Goal: Task Accomplishment & Management: Manage account settings

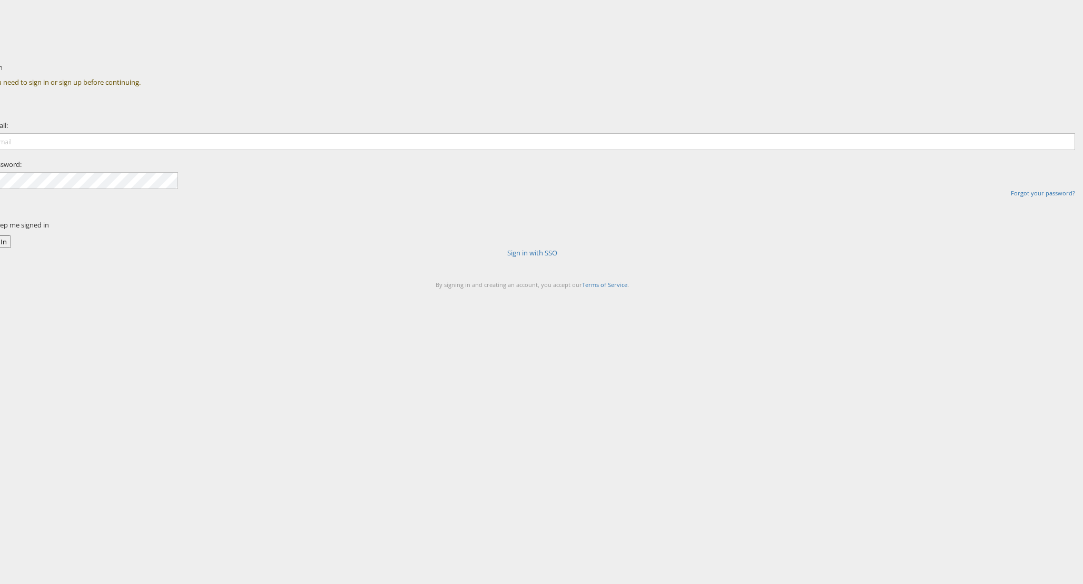
type input "[PERSON_NAME][EMAIL_ADDRESS][PERSON_NAME][DOMAIN_NAME]"
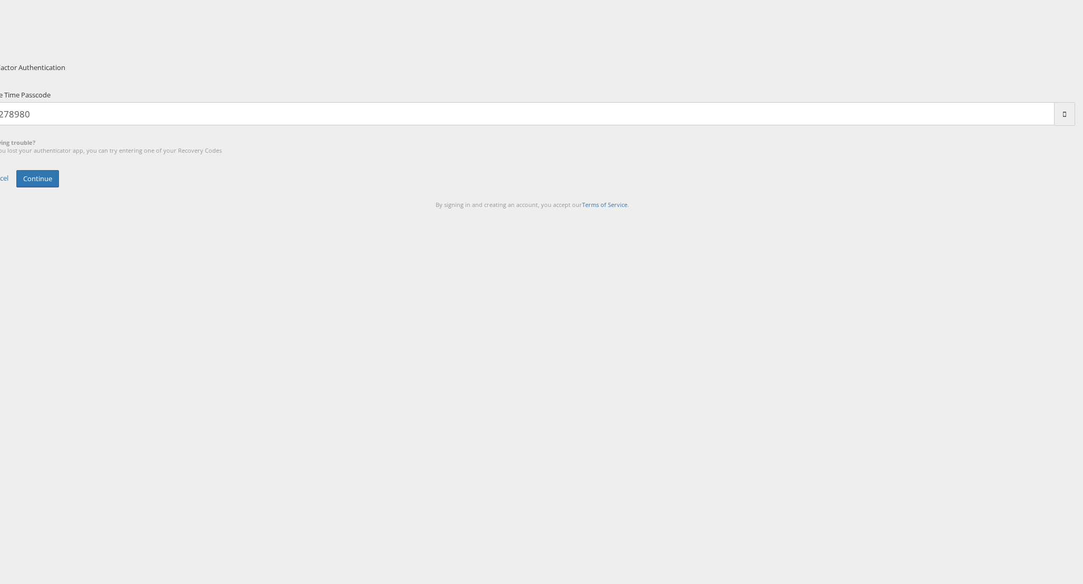
type input "278980"
click at [16, 170] on button "Continue" at bounding box center [37, 178] width 43 height 17
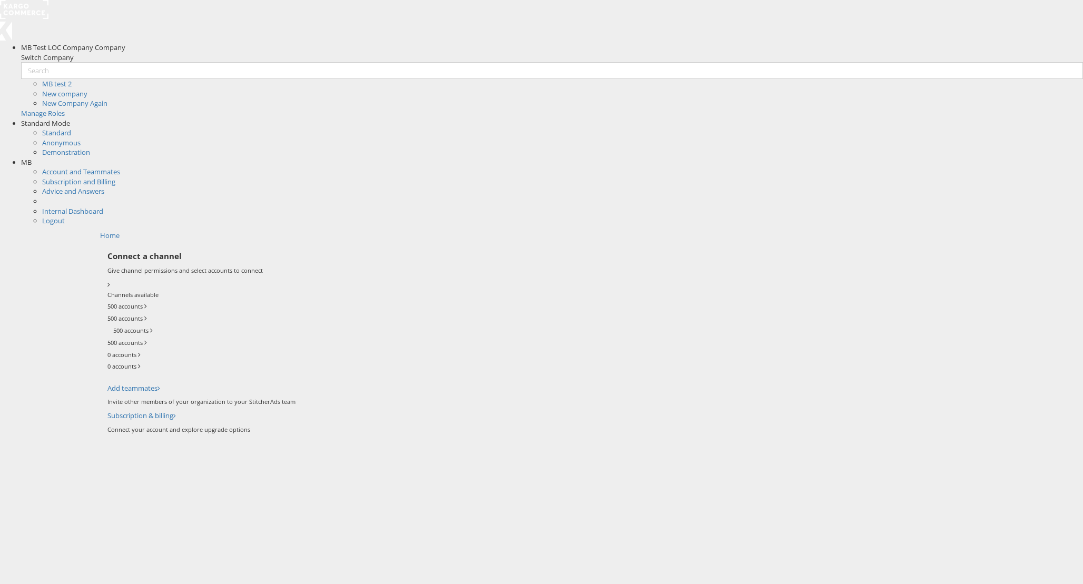
click at [32, 157] on span "MB" at bounding box center [26, 161] width 11 height 9
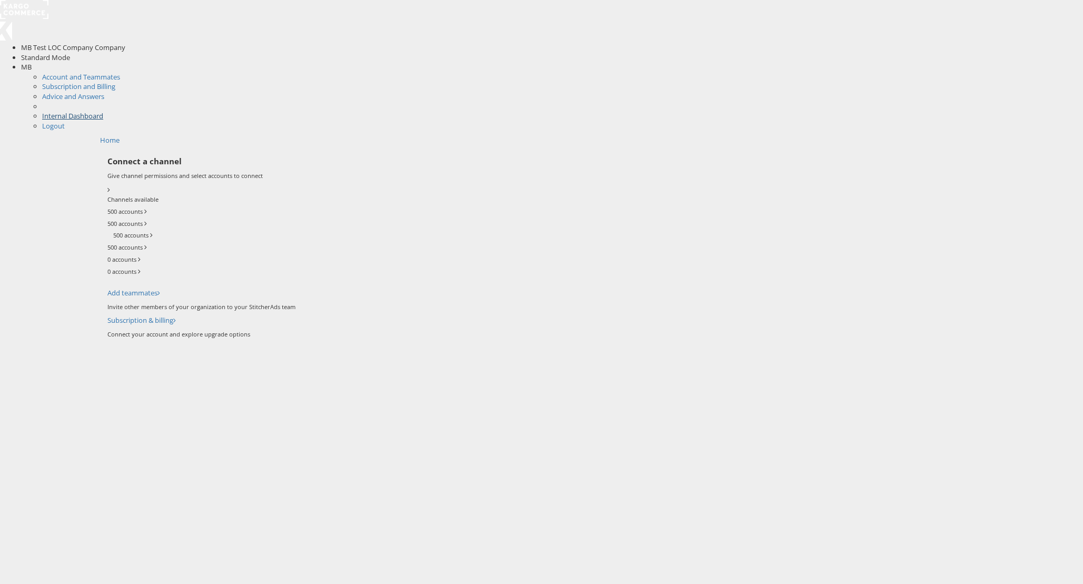
click at [103, 111] on link "Internal Dashboard" at bounding box center [72, 115] width 61 height 9
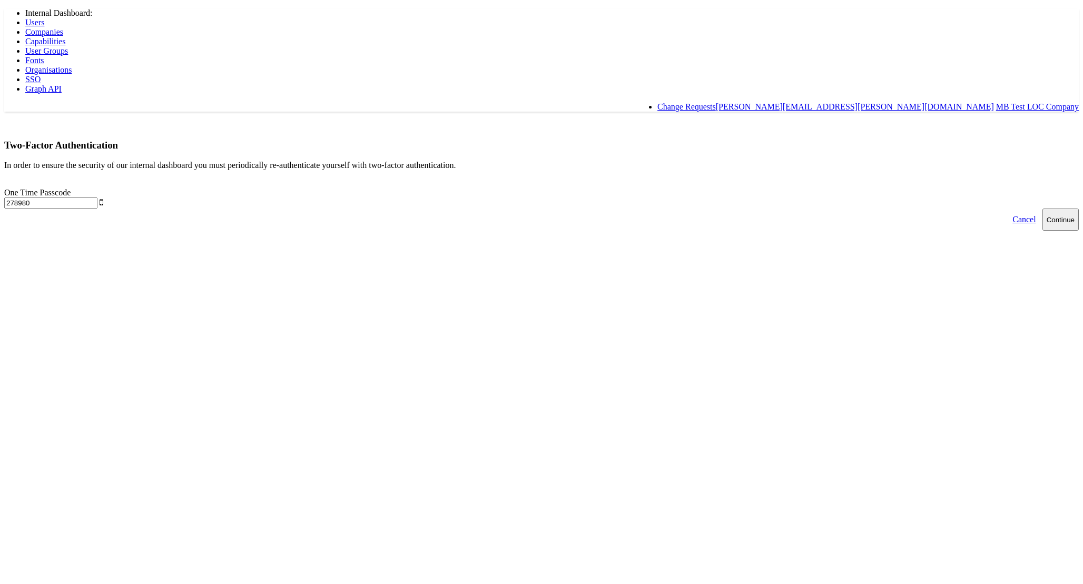
type input "278980"
click at [1042, 209] on button "Continue" at bounding box center [1060, 220] width 36 height 22
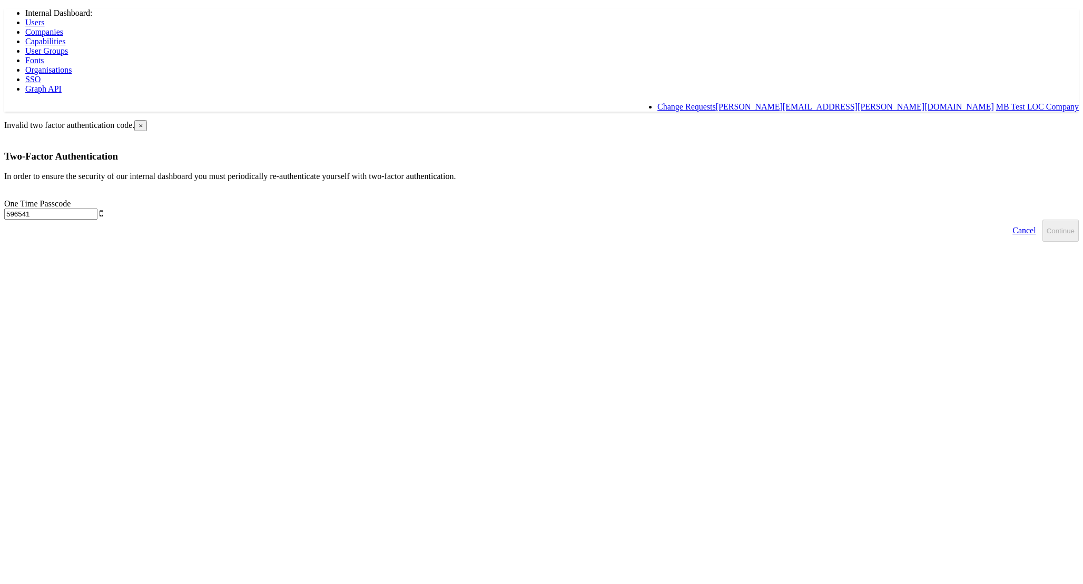
type input "596541"
click at [1042, 220] on button "Continue" at bounding box center [1060, 231] width 36 height 22
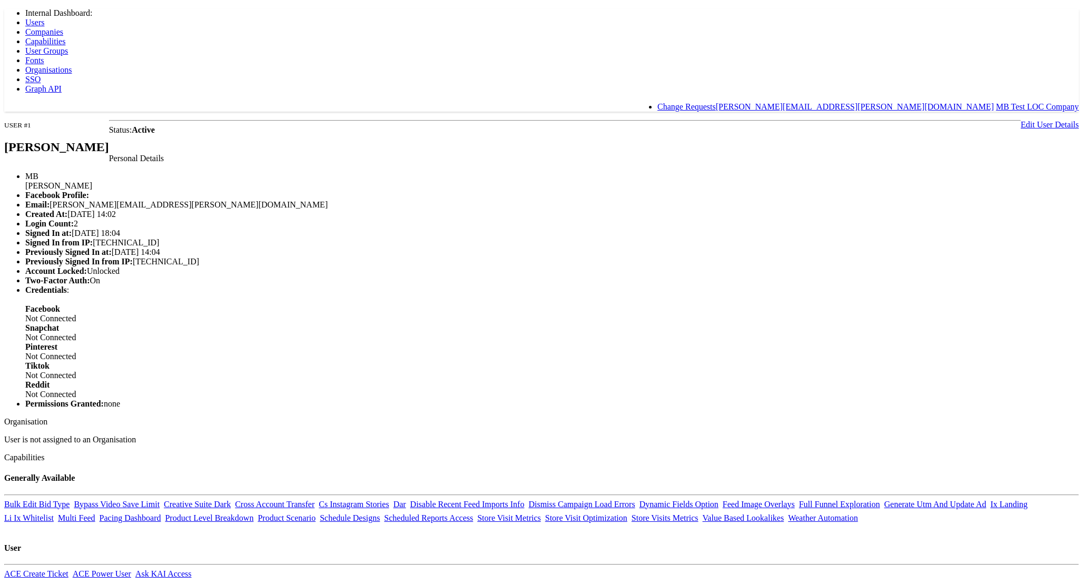
click at [63, 27] on span "Companies" at bounding box center [44, 31] width 38 height 9
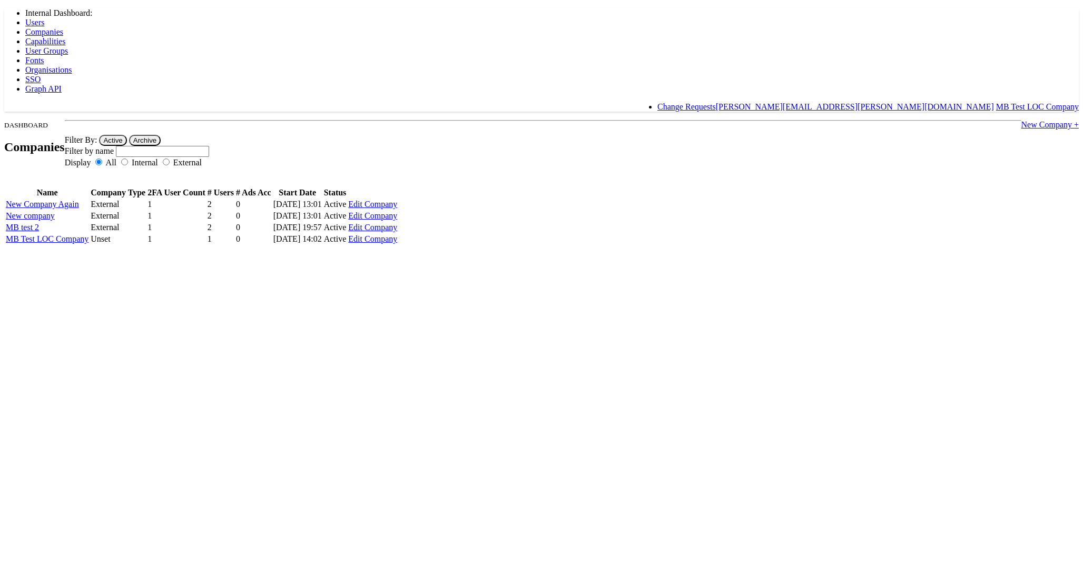
click at [65, 37] on span "Capabilities" at bounding box center [45, 41] width 40 height 9
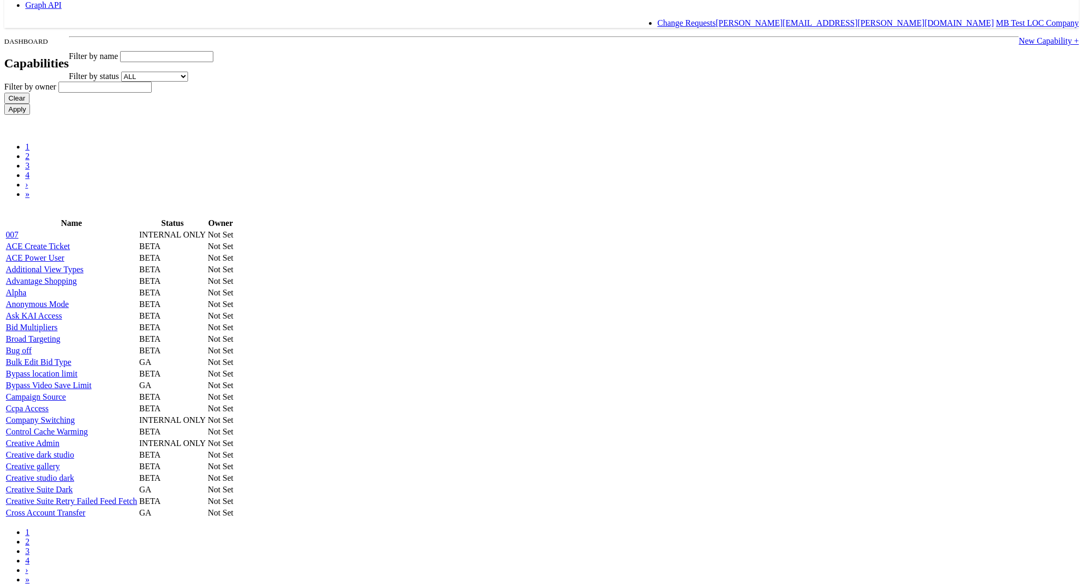
scroll to position [97, 0]
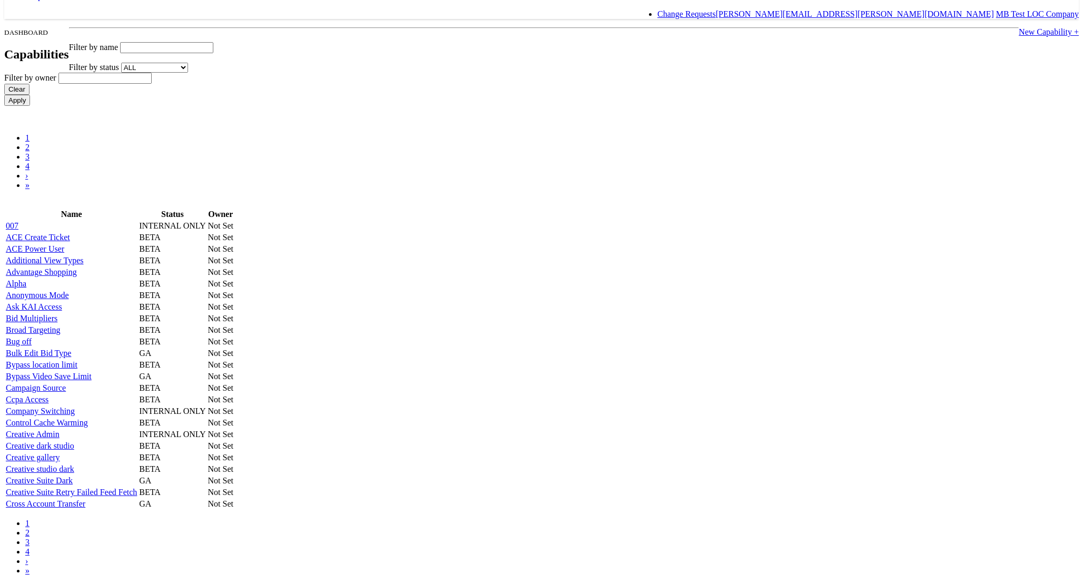
click at [62, 311] on link "Ask KAI Access" at bounding box center [34, 306] width 56 height 9
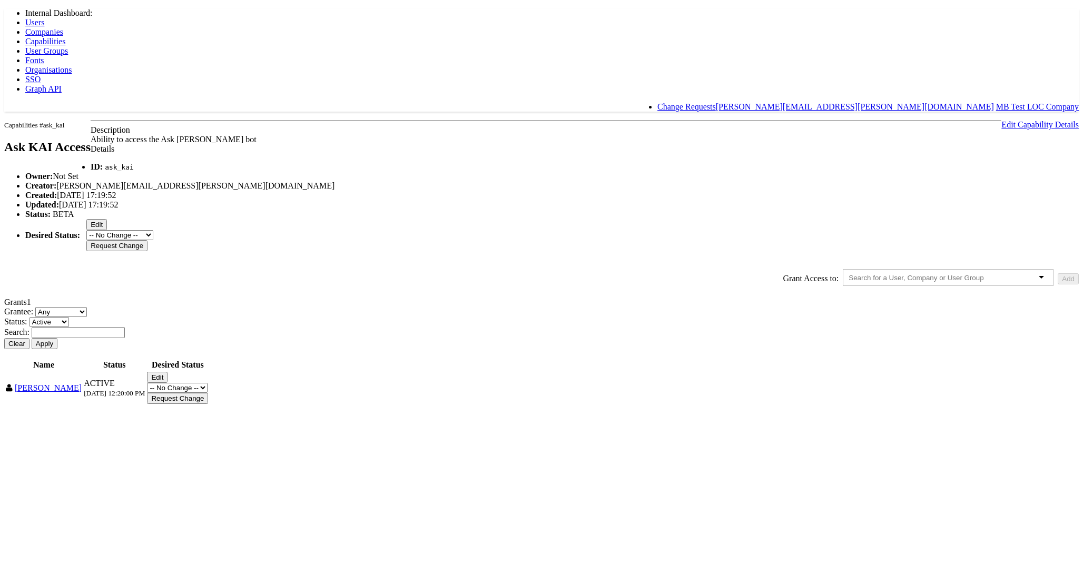
click at [167, 383] on button "Edit" at bounding box center [157, 377] width 21 height 11
click at [208, 382] on select "-- No Change -- Active Revoked" at bounding box center [177, 377] width 61 height 10
select select "REVOKED"
click at [208, 382] on select "-- No Change -- Active Revoked" at bounding box center [177, 377] width 61 height 10
click at [208, 393] on input "Request Change" at bounding box center [177, 387] width 61 height 11
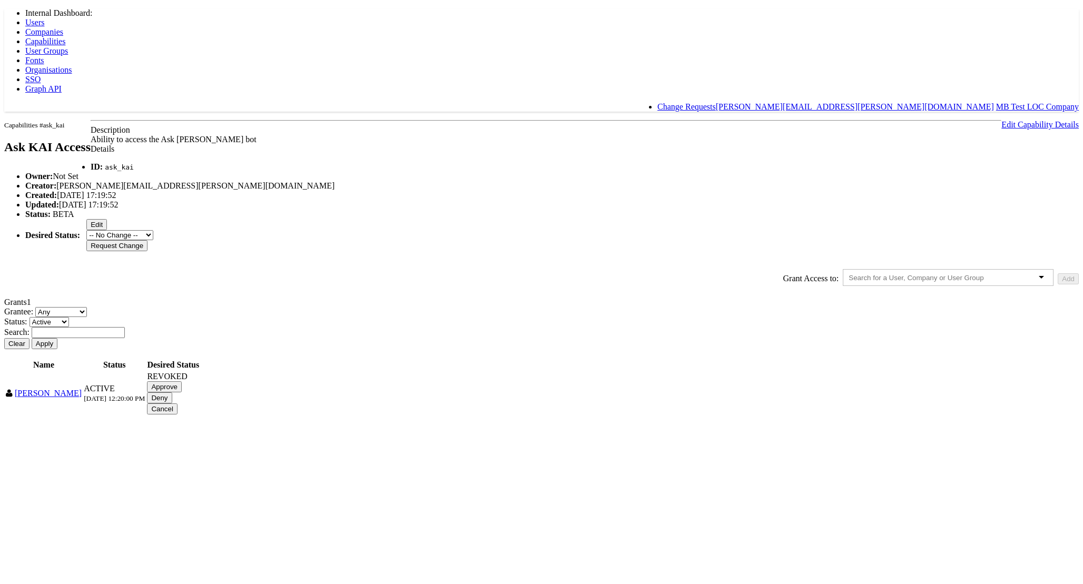
click at [182, 392] on input "Approve" at bounding box center [164, 386] width 35 height 11
click at [163, 406] on body "Internal Dashboard: Users Companies Capabilities User Groups Fonts Organisation…" at bounding box center [541, 206] width 1074 height 397
click at [82, 404] on td "Michael Bunting" at bounding box center [43, 387] width 77 height 33
drag, startPoint x: 826, startPoint y: 512, endPoint x: 739, endPoint y: 505, distance: 87.2
click at [205, 404] on div "Edit -- No Change -- Active Revoked Request Change" at bounding box center [174, 388] width 61 height 32
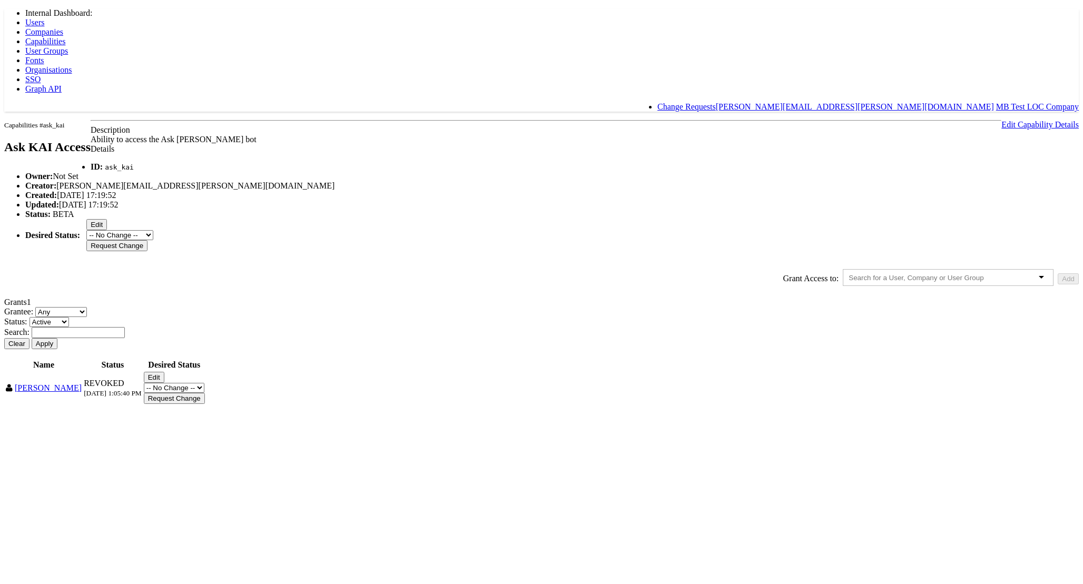
click at [164, 383] on button "Edit" at bounding box center [154, 377] width 21 height 11
click at [204, 382] on select "-- No Change -- Active Revoked" at bounding box center [174, 377] width 61 height 10
click at [205, 393] on td "Edit -- No Change -- Active Revoked Request Change" at bounding box center [174, 382] width 62 height 22
click at [204, 382] on select "-- No Change -- Active Revoked" at bounding box center [174, 377] width 61 height 10
click at [93, 391] on body "Internal Dashboard: Users Companies Capabilities User Groups Fonts Organisation…" at bounding box center [541, 201] width 1074 height 386
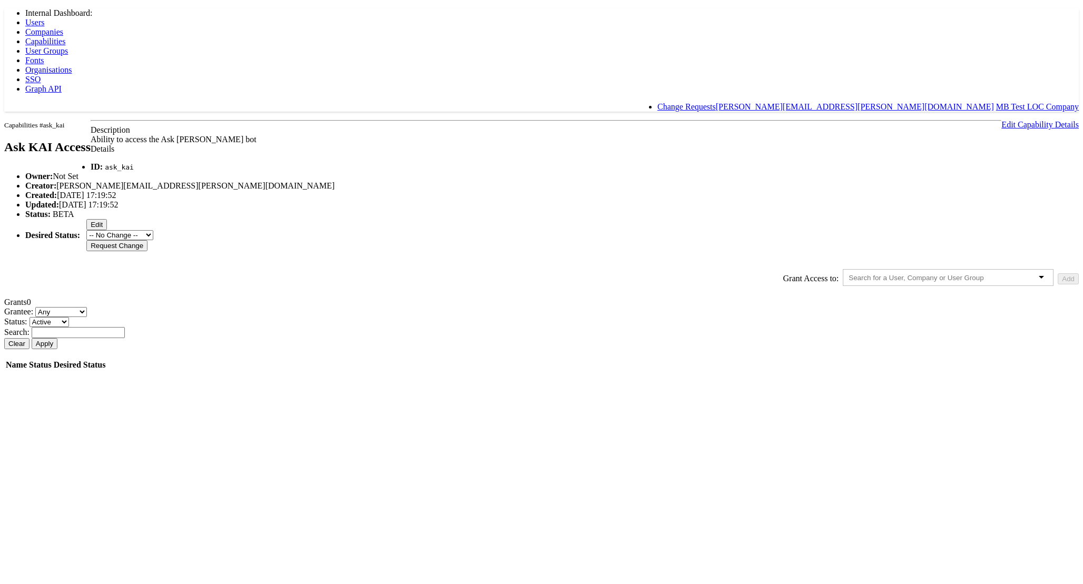
drag, startPoint x: 103, startPoint y: 281, endPoint x: 122, endPoint y: 282, distance: 19.5
click at [103, 281] on body "Internal Dashboard: Users Companies Capabilities User Groups Fonts Organisation…" at bounding box center [541, 189] width 1074 height 363
click at [44, 18] on span "Users" at bounding box center [34, 22] width 19 height 9
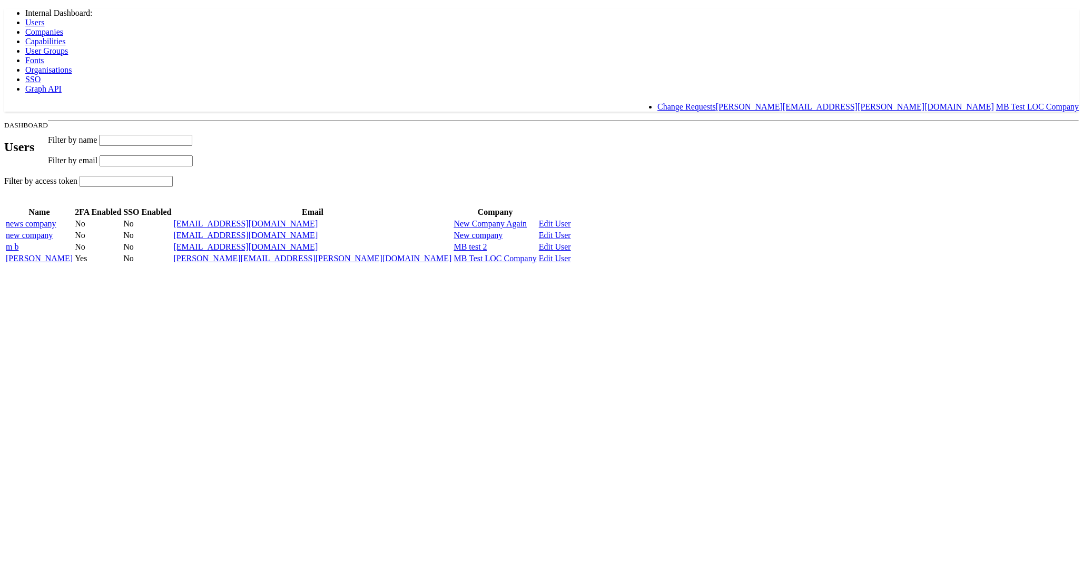
click at [73, 263] on link "Michael Bunting" at bounding box center [39, 258] width 67 height 9
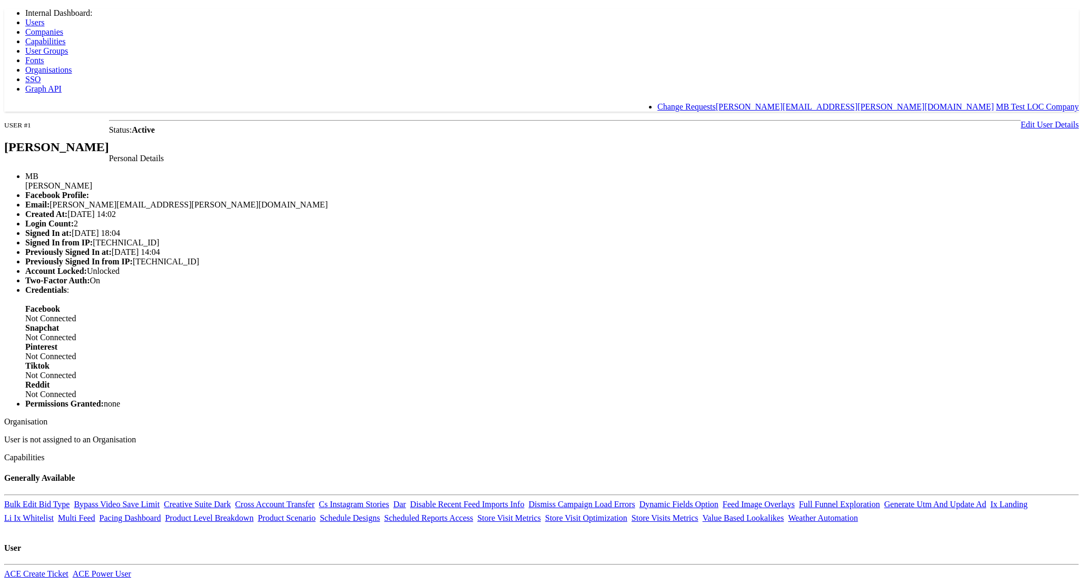
click at [65, 37] on span "Capabilities" at bounding box center [45, 41] width 40 height 9
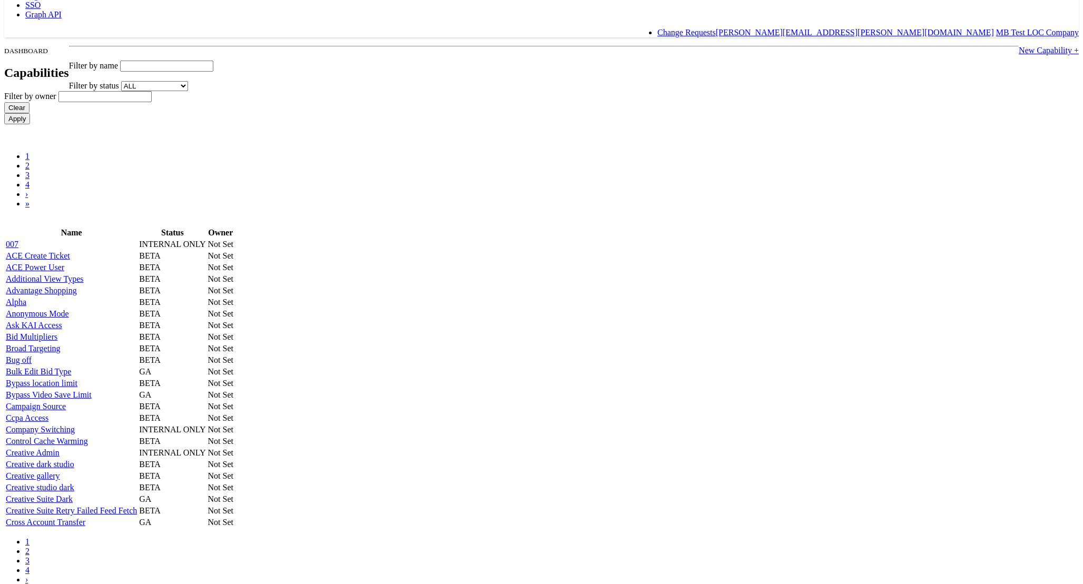
scroll to position [77, 0]
click at [62, 327] on link "Ask KAI Access" at bounding box center [34, 322] width 56 height 9
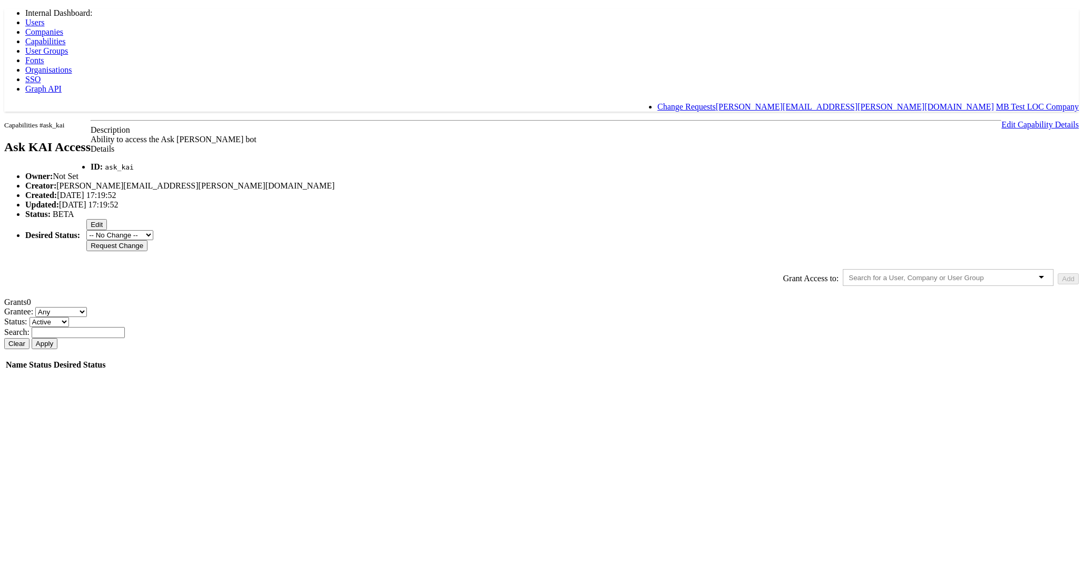
click at [848, 282] on input "text" at bounding box center [925, 278] width 154 height 8
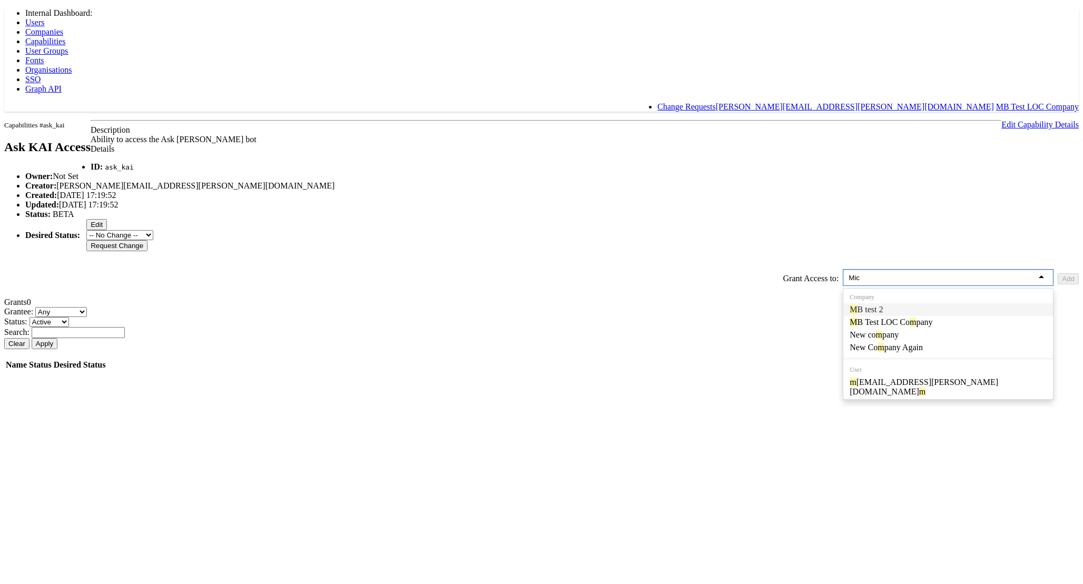
type input "Mich"
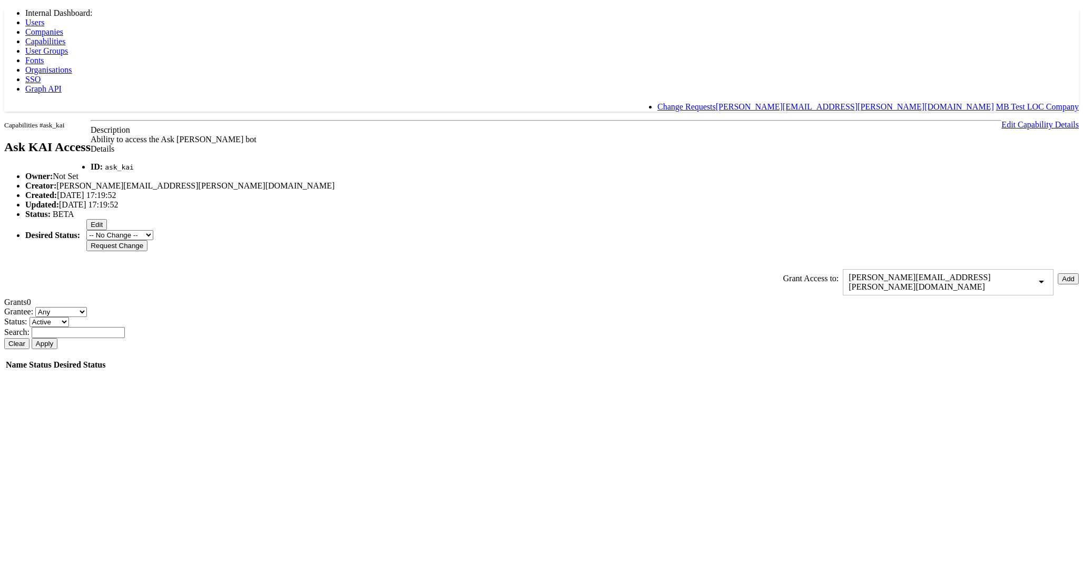
click at [1058, 284] on button "Add" at bounding box center [1068, 278] width 21 height 11
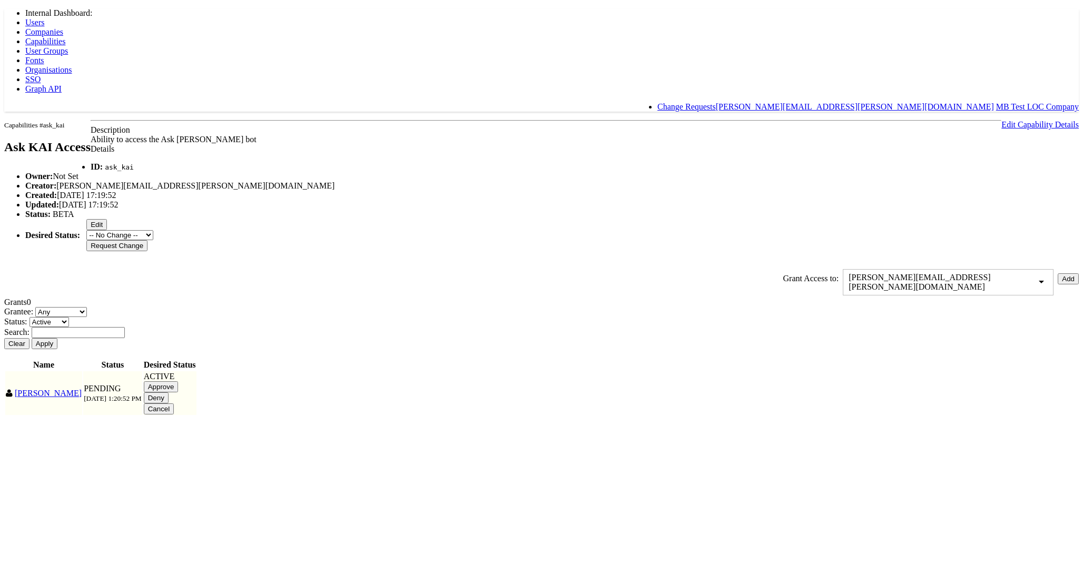
drag, startPoint x: 696, startPoint y: 499, endPoint x: 714, endPoint y: 510, distance: 21.2
click at [196, 414] on div "ACTIVE Approve Deny Cancel" at bounding box center [170, 393] width 52 height 43
click at [179, 392] on input "Approve" at bounding box center [161, 386] width 35 height 11
click at [194, 392] on body "Internal Dashboard: Users Companies Capabilities User Groups Fonts Organisation…" at bounding box center [541, 206] width 1074 height 397
